Goal: Information Seeking & Learning: Understand process/instructions

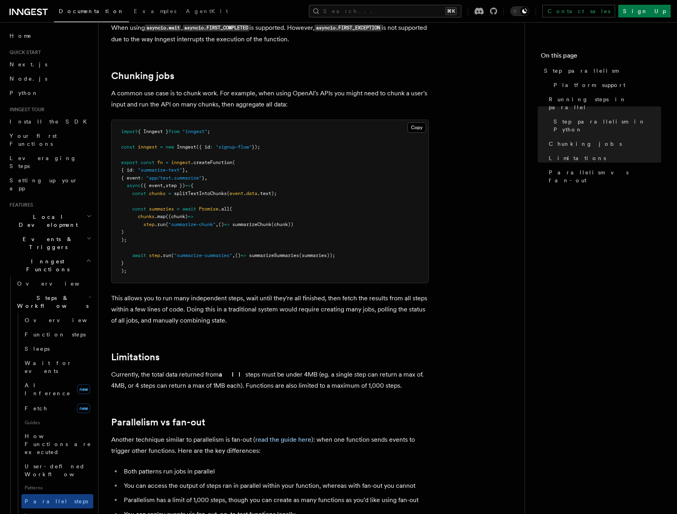
scroll to position [1080, 0]
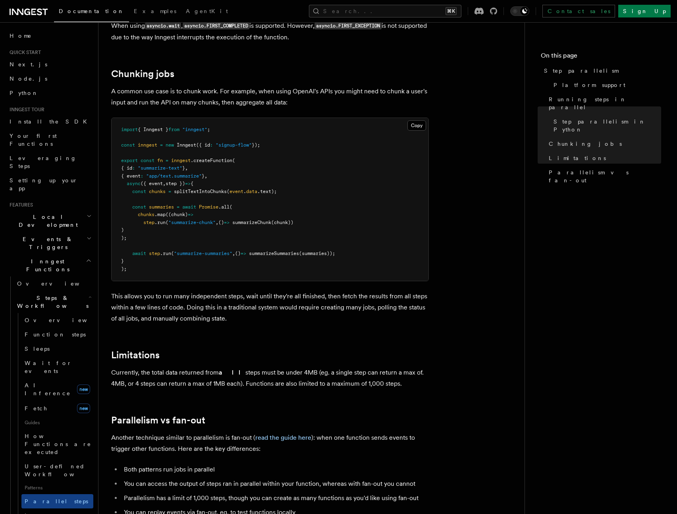
click at [333, 349] on h2 "Limitations" at bounding box center [269, 354] width 317 height 11
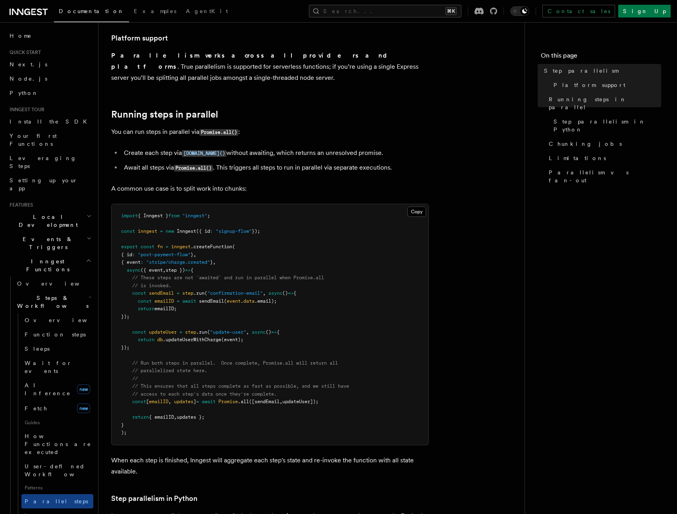
scroll to position [112, 0]
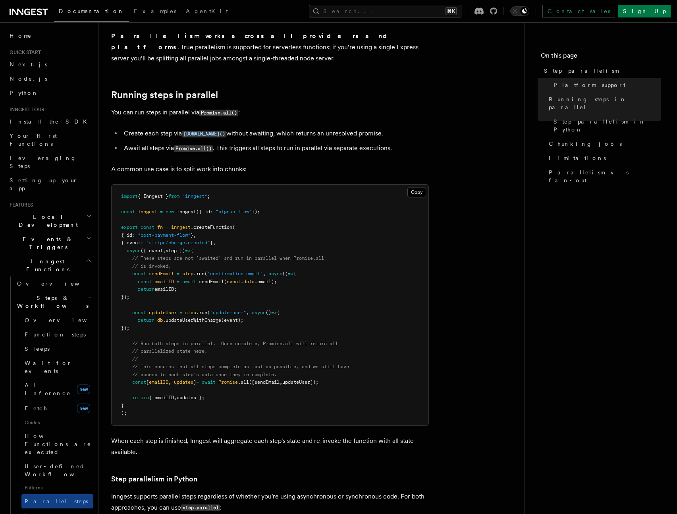
click at [175, 310] on span "updateUser" at bounding box center [163, 313] width 28 height 6
drag, startPoint x: 264, startPoint y: 372, endPoint x: 399, endPoint y: 352, distance: 136.8
click at [212, 379] on span "const [ emailID , updates ] = await Promise .all ([sendEmail , updateUser]);" at bounding box center [219, 382] width 197 height 6
copy span "wait Promise .all (["
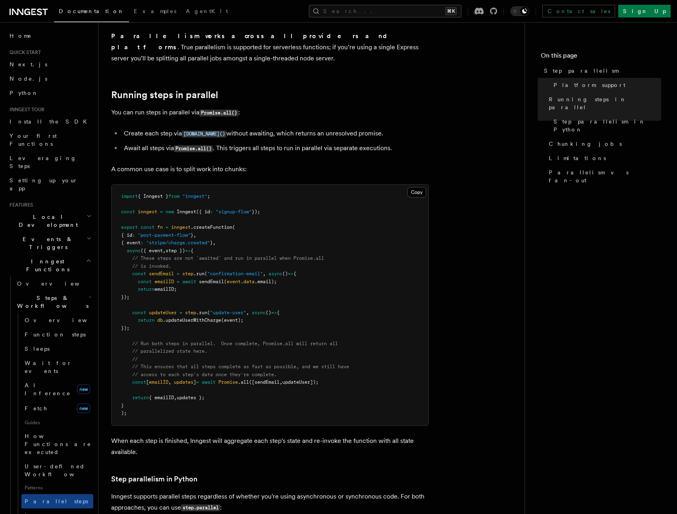
drag, startPoint x: 450, startPoint y: 109, endPoint x: 239, endPoint y: 37, distance: 223.0
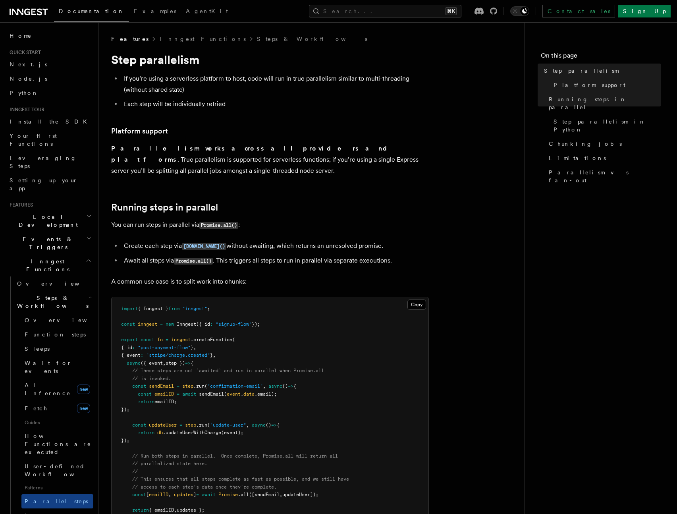
click at [328, 297] on pre "import { Inngest } from "inngest" ; const inngest = new Inngest ({ id : "signup…" at bounding box center [270, 417] width 317 height 240
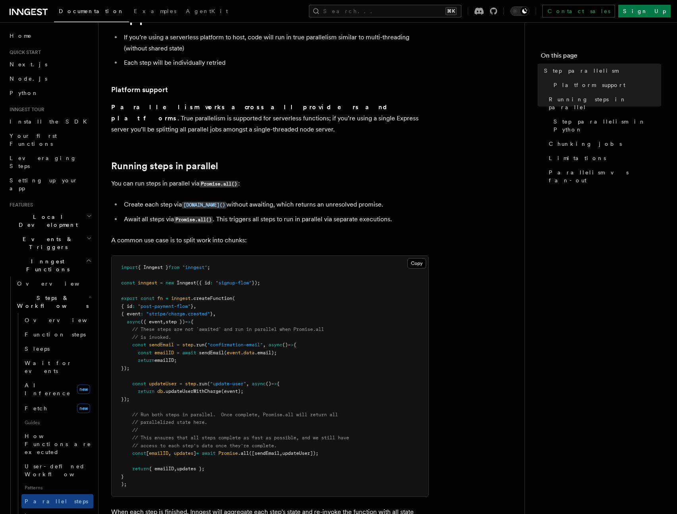
scroll to position [46, 0]
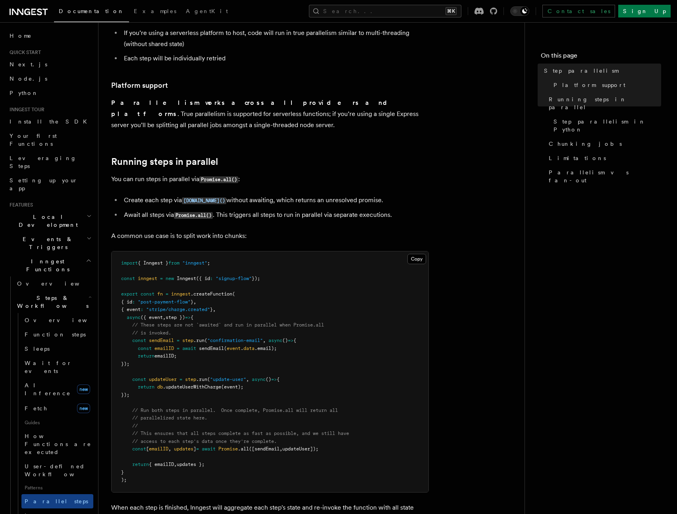
click at [424, 334] on pre "import { Inngest } from "inngest" ; const inngest = new Inngest ({ id : "signup…" at bounding box center [270, 371] width 317 height 240
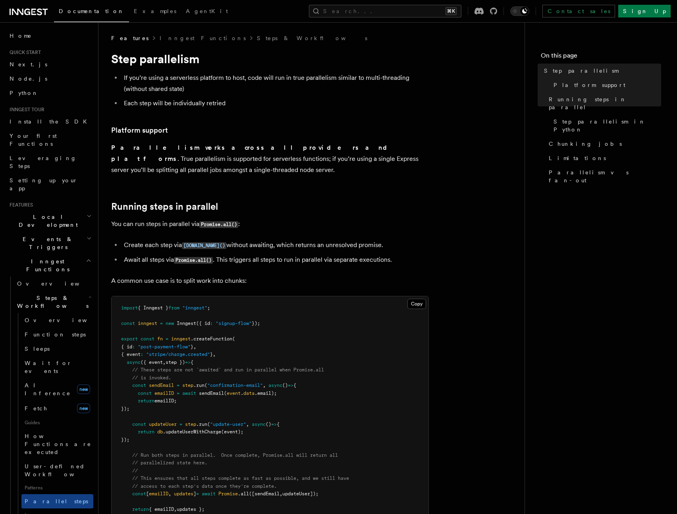
scroll to position [0, 0]
click at [58, 331] on span "Function steps" at bounding box center [55, 334] width 61 height 6
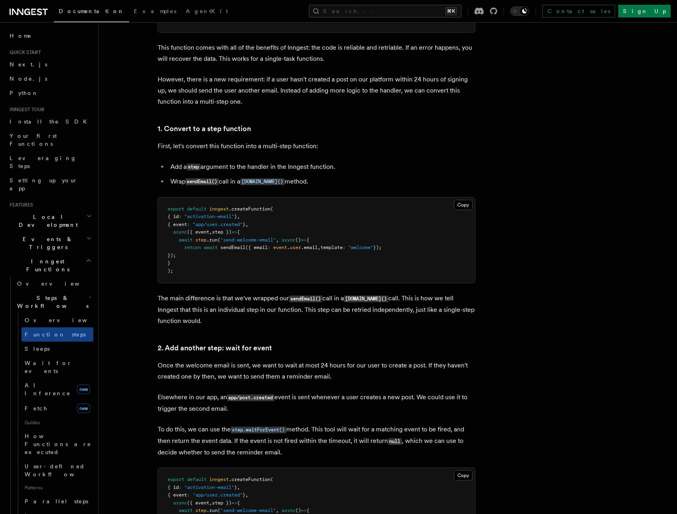
scroll to position [672, 0]
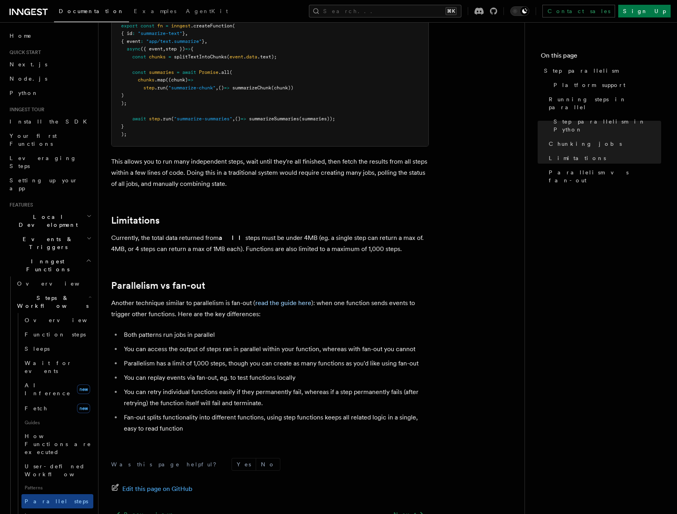
scroll to position [1228, 0]
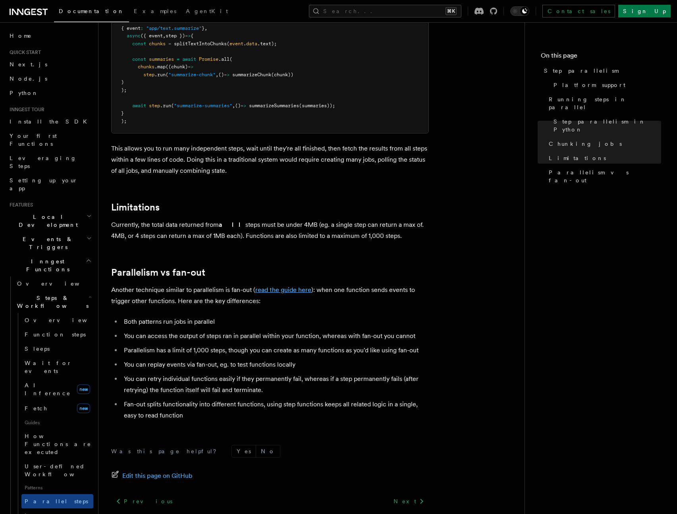
click at [281, 286] on link "read the guide here" at bounding box center [283, 290] width 56 height 8
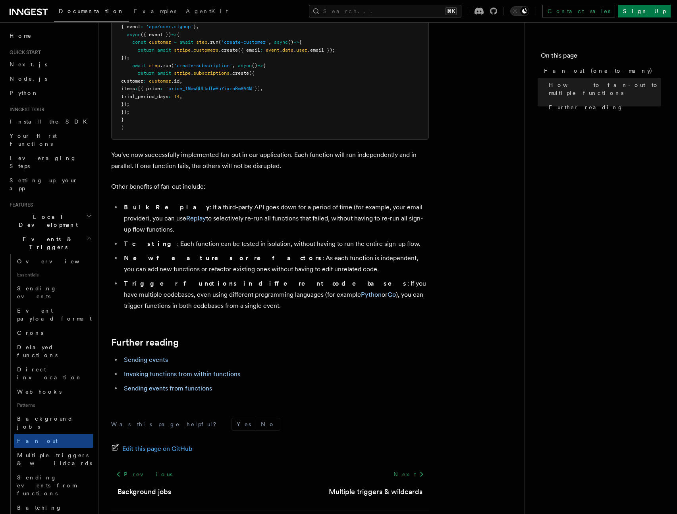
scroll to position [891, 0]
